Goal: Task Accomplishment & Management: Manage account settings

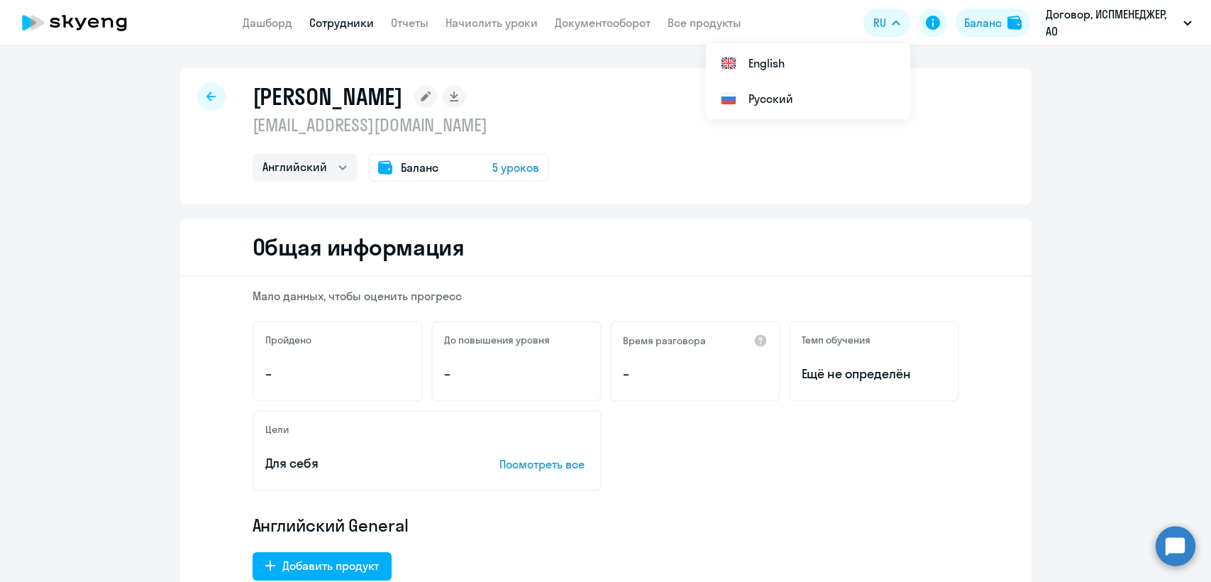
select select "english"
click at [426, 165] on span "Баланс" at bounding box center [420, 167] width 38 height 17
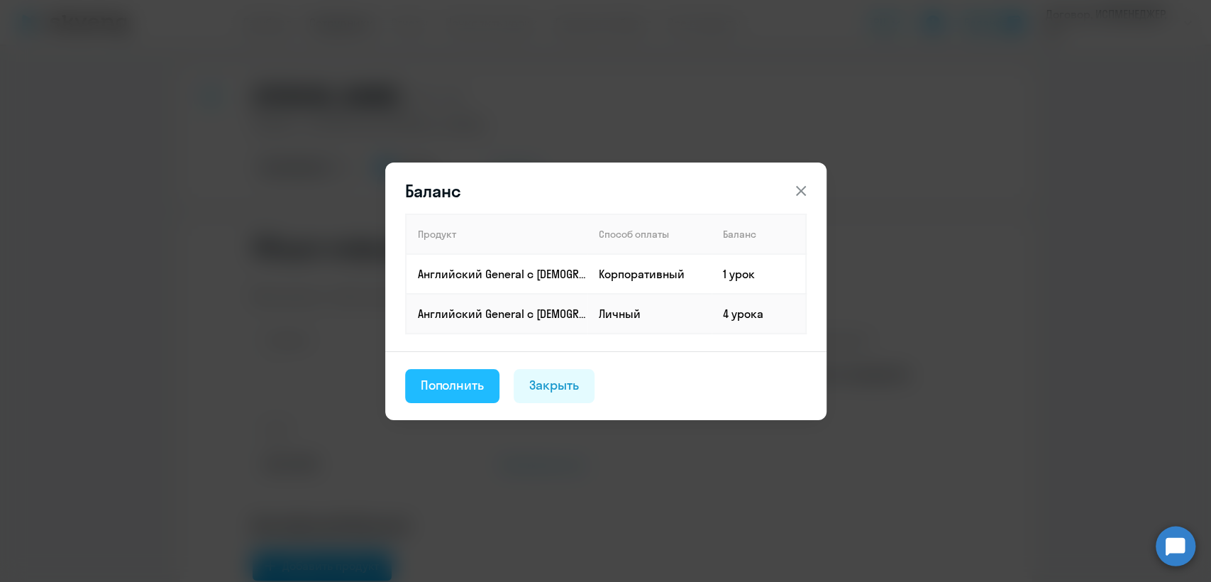
click at [469, 389] on div "Пополнить" at bounding box center [453, 385] width 64 height 18
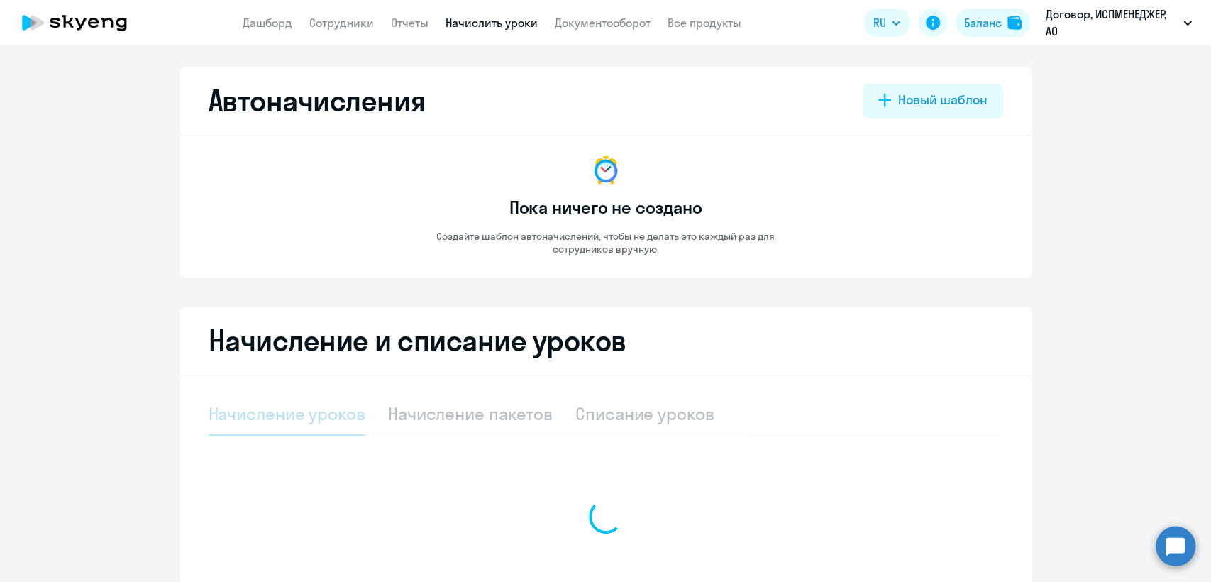
select select "10"
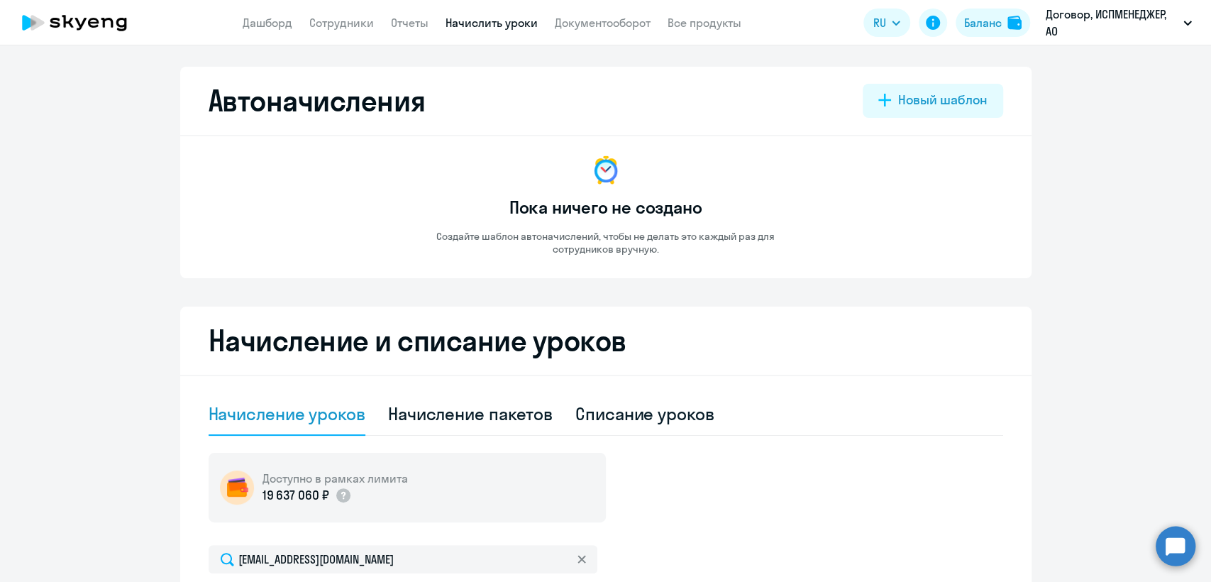
scroll to position [342, 0]
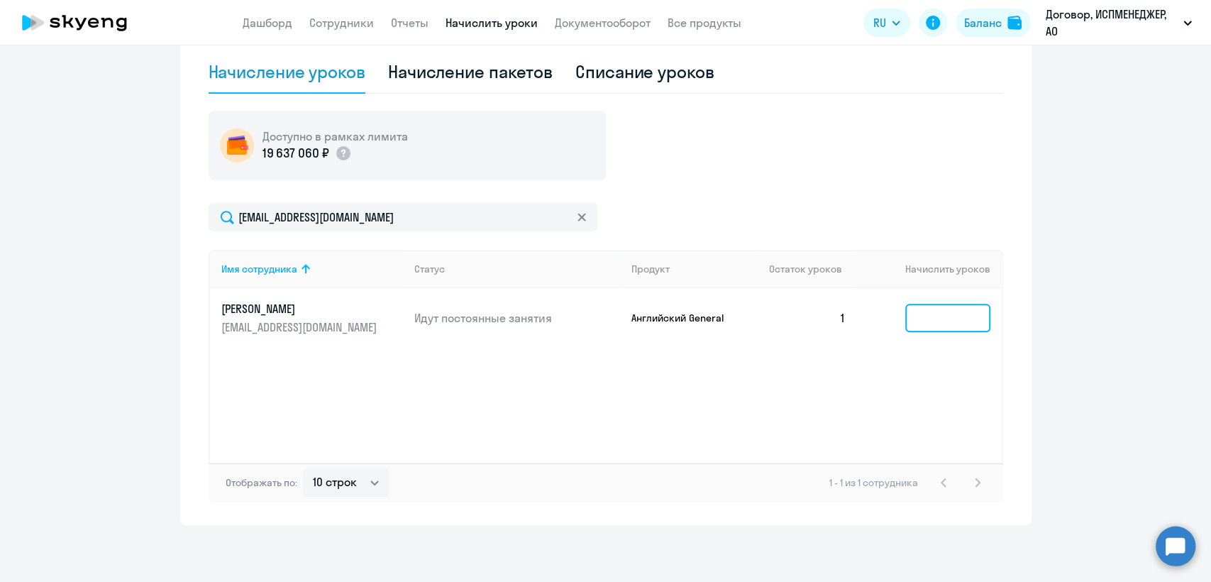
click at [931, 315] on input at bounding box center [947, 318] width 85 height 28
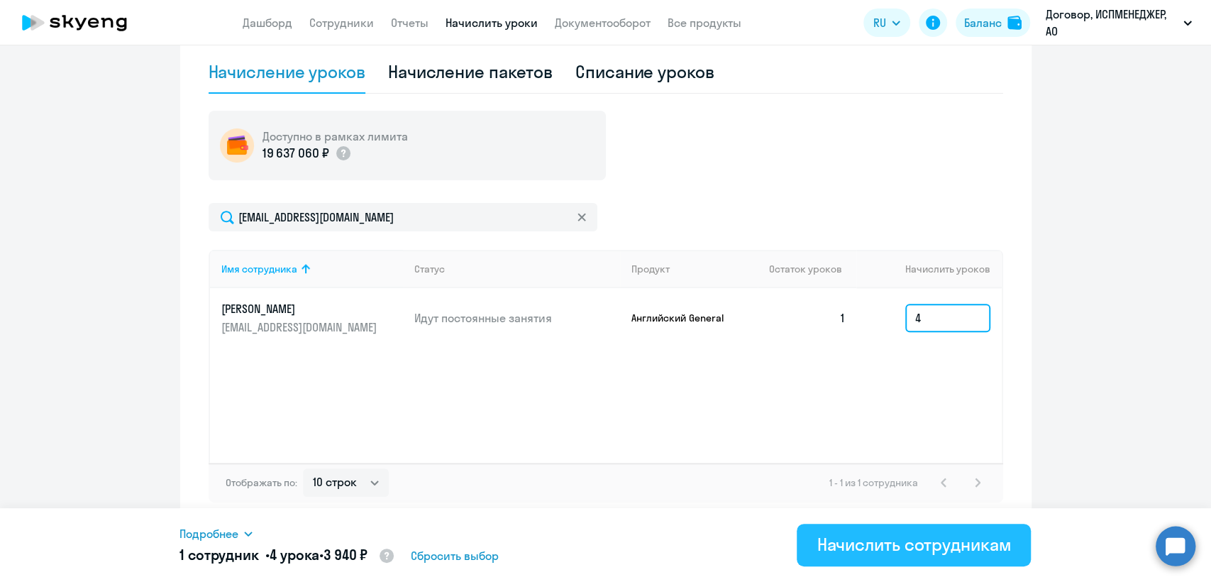
type input "4"
click at [901, 537] on div "Начислить сотрудникам" at bounding box center [913, 544] width 194 height 23
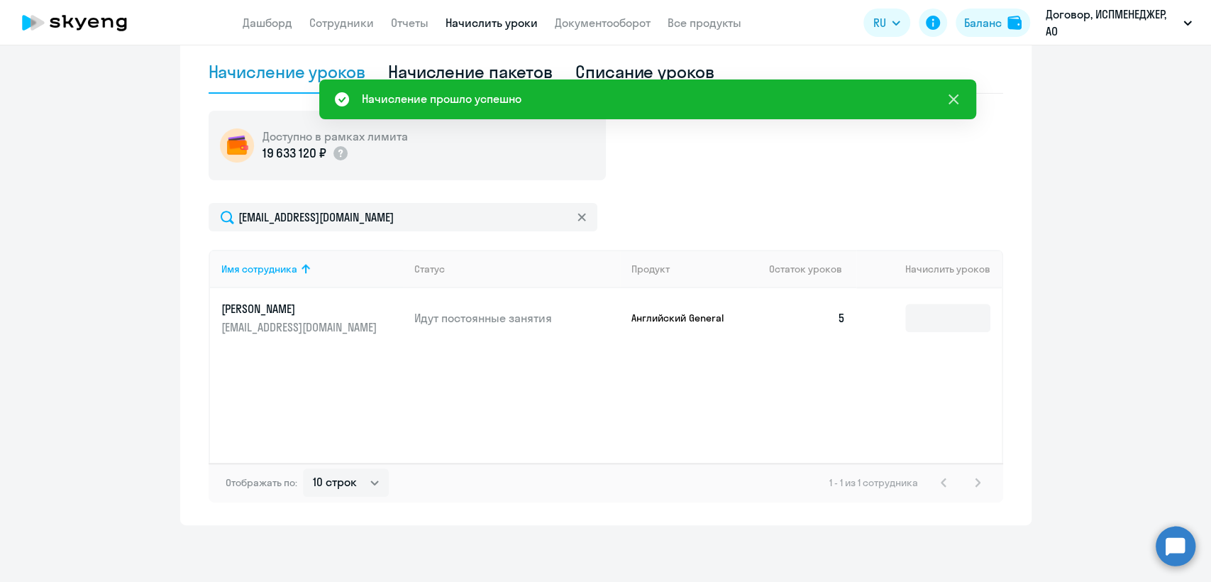
click at [959, 96] on icon at bounding box center [953, 99] width 17 height 17
